Goal: Task Accomplishment & Management: Manage account settings

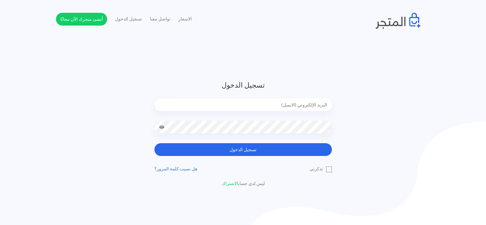
type input "sefsafapr@gmail.com"
click at [211, 157] on div "تسجيل الدخول sefsafapr@gmail.com تسجيل الدخول تذكرني" at bounding box center [243, 133] width 187 height 107
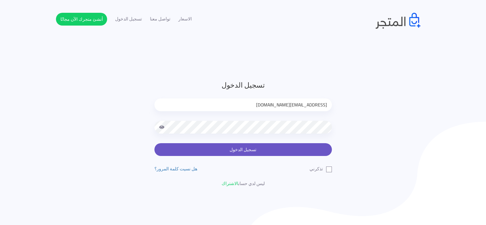
click at [214, 151] on button "تسجيل الدخول" at bounding box center [242, 149] width 177 height 13
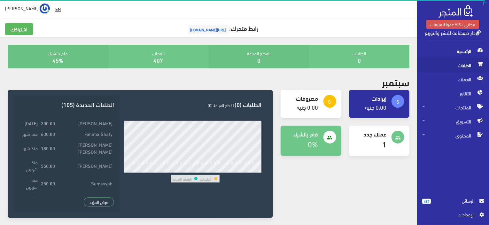
click at [458, 64] on span "الطلبات" at bounding box center [453, 65] width 62 height 14
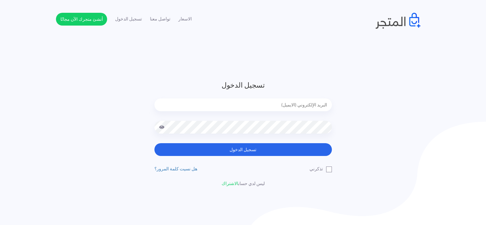
type input "sefsafapr@gmail.com"
click at [162, 127] on span at bounding box center [162, 127] width 6 height 13
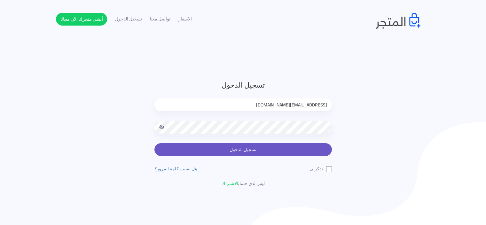
click at [253, 151] on button "تسجيل الدخول" at bounding box center [242, 149] width 177 height 13
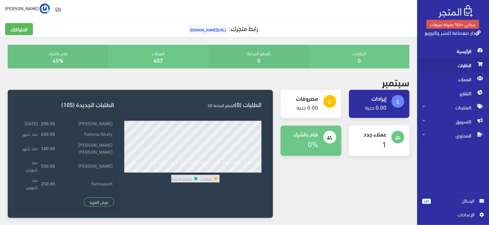
click at [467, 63] on span "الطلبات" at bounding box center [453, 65] width 62 height 14
